Goal: Find contact information: Find contact information

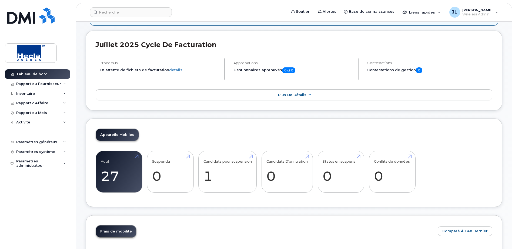
scroll to position [81, 0]
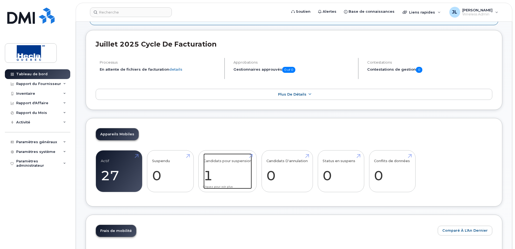
click at [237, 158] on link "Candidats pour suspension 1" at bounding box center [227, 171] width 48 height 36
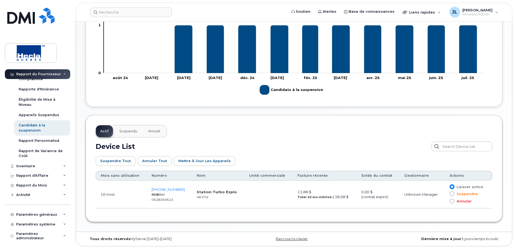
scroll to position [89, 0]
click at [35, 163] on div "Inventaire" at bounding box center [37, 164] width 65 height 10
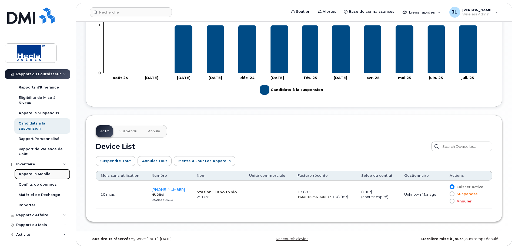
click at [39, 175] on div "Appareils Mobile" at bounding box center [35, 173] width 32 height 5
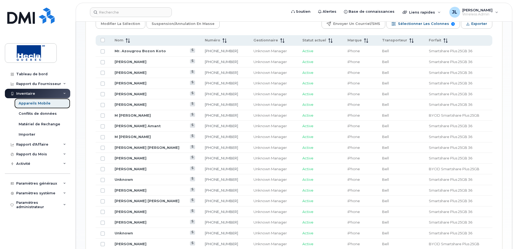
scroll to position [324, 0]
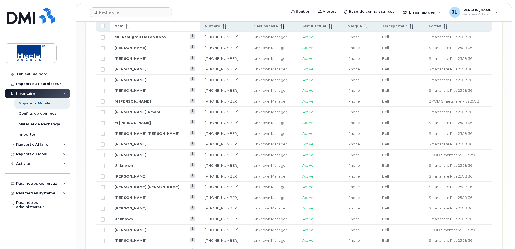
click at [128, 27] on icon at bounding box center [128, 26] width 4 height 4
click at [136, 59] on link "Benoit Bordeleau" at bounding box center [131, 58] width 32 height 4
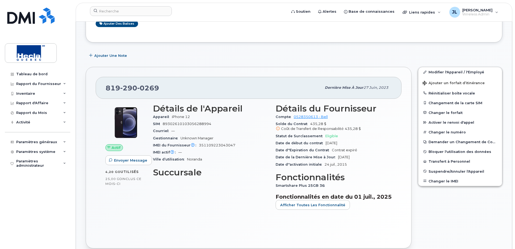
scroll to position [135, 0]
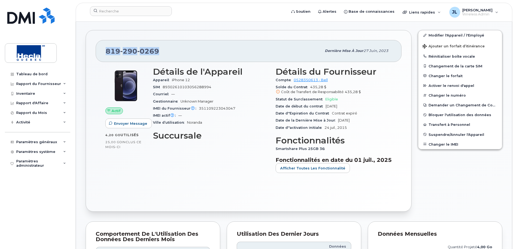
drag, startPoint x: 161, startPoint y: 50, endPoint x: 106, endPoint y: 48, distance: 55.4
click at [106, 48] on div "[PHONE_NUMBER]" at bounding box center [214, 50] width 216 height 11
drag, startPoint x: 106, startPoint y: 49, endPoint x: 125, endPoint y: 51, distance: 19.6
copy span "[PHONE_NUMBER]"
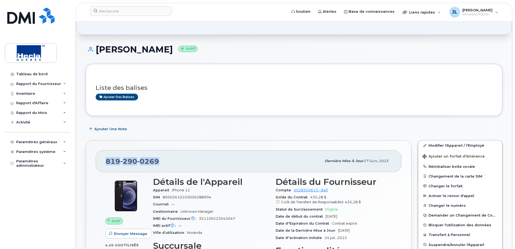
scroll to position [0, 0]
